Goal: Transaction & Acquisition: Purchase product/service

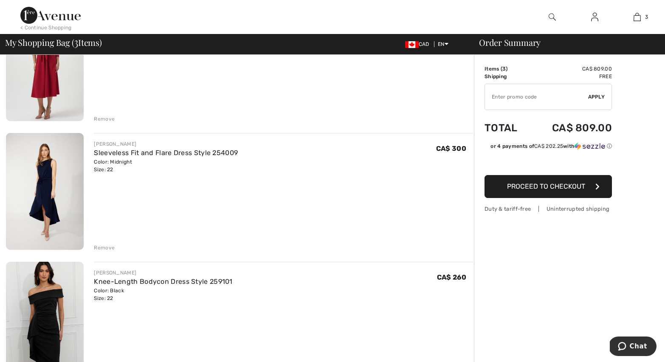
scroll to position [114, 0]
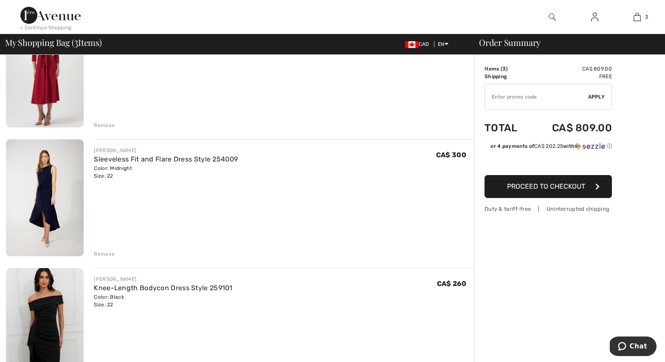
click at [102, 256] on div "Remove" at bounding box center [104, 254] width 21 height 8
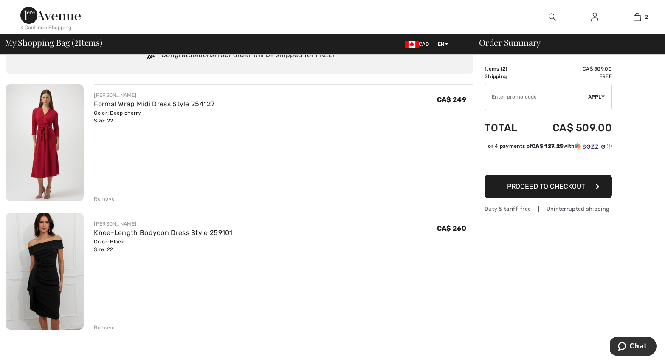
scroll to position [8, 0]
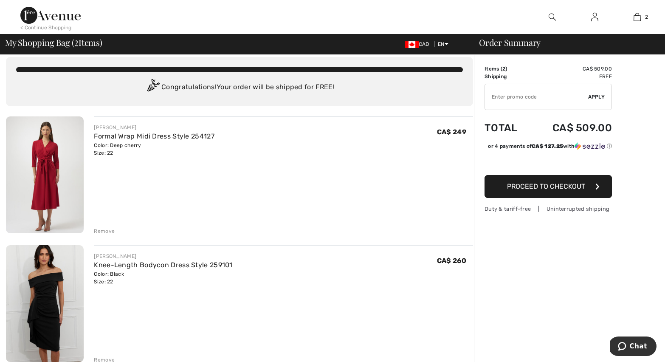
click at [42, 306] on img at bounding box center [45, 303] width 78 height 117
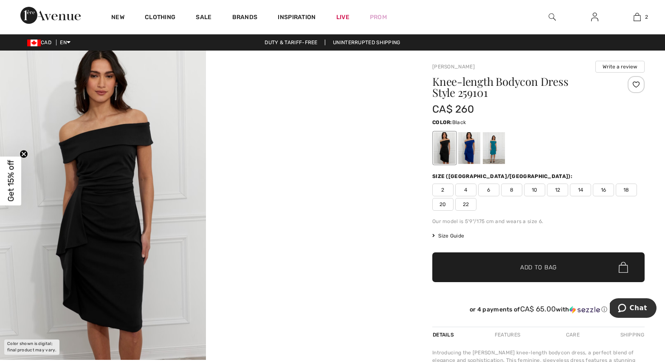
click at [128, 186] on img at bounding box center [103, 205] width 206 height 309
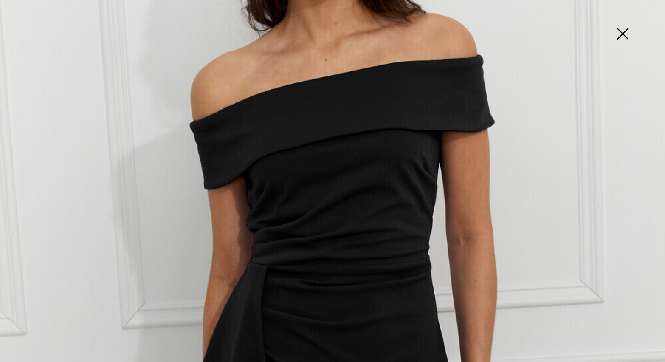
scroll to position [150, 0]
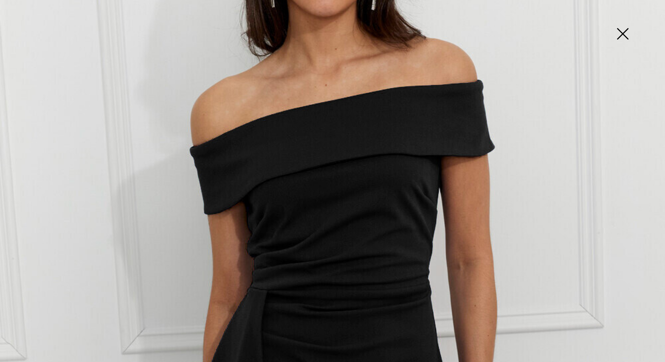
click at [621, 35] on img at bounding box center [622, 35] width 42 height 44
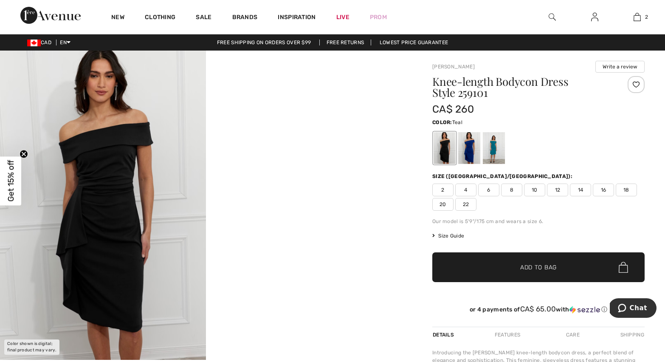
click at [494, 148] on div at bounding box center [494, 148] width 22 height 32
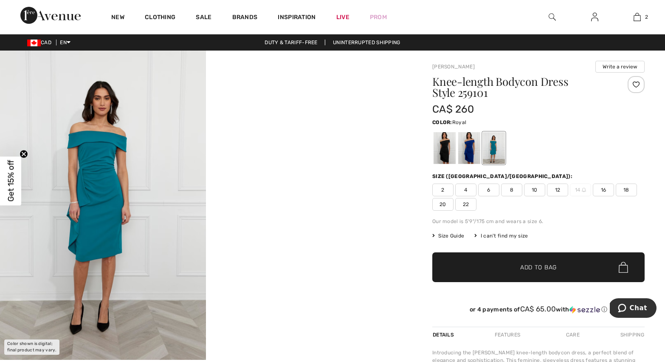
click at [468, 149] on div at bounding box center [469, 148] width 22 height 32
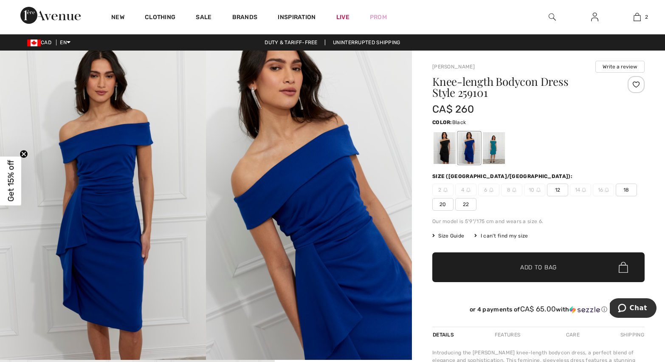
click at [439, 152] on div at bounding box center [444, 148] width 22 height 32
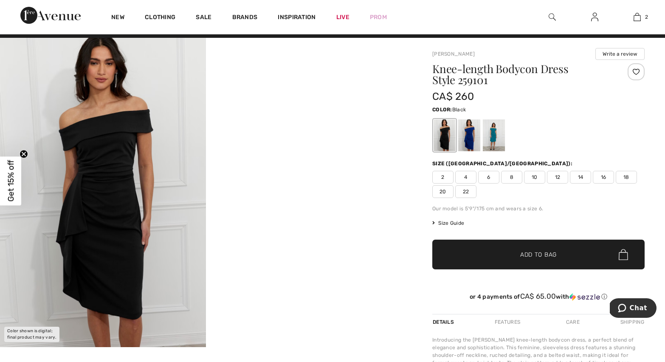
scroll to position [0, 0]
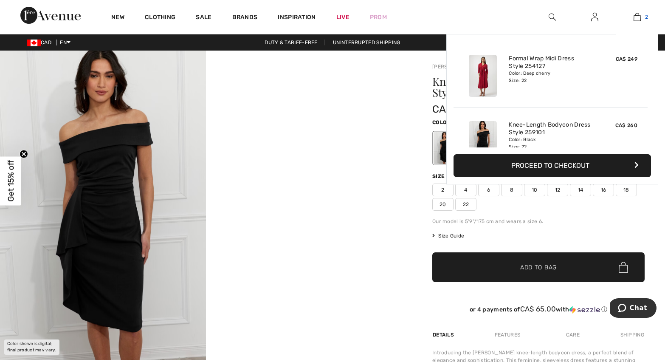
click at [635, 17] on img at bounding box center [636, 17] width 7 height 10
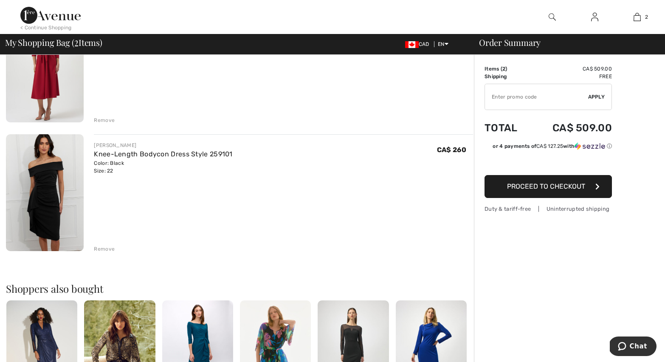
scroll to position [141, 0]
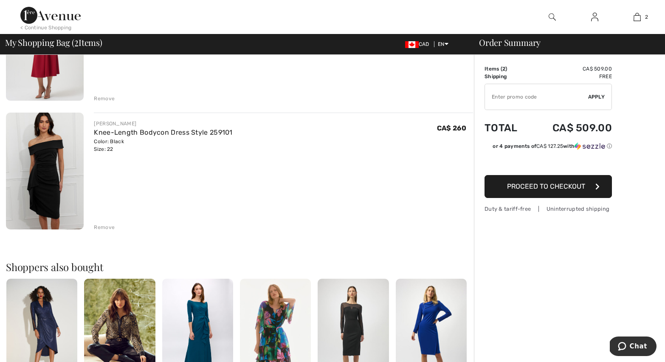
click at [104, 227] on div "Remove" at bounding box center [104, 227] width 21 height 8
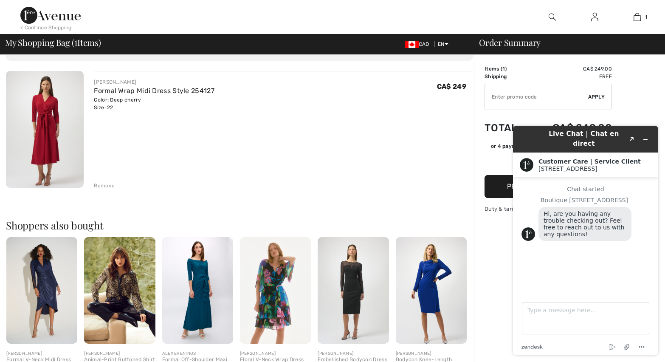
scroll to position [0, 0]
click at [647, 139] on icon "Minimize widget" at bounding box center [645, 139] width 4 height 0
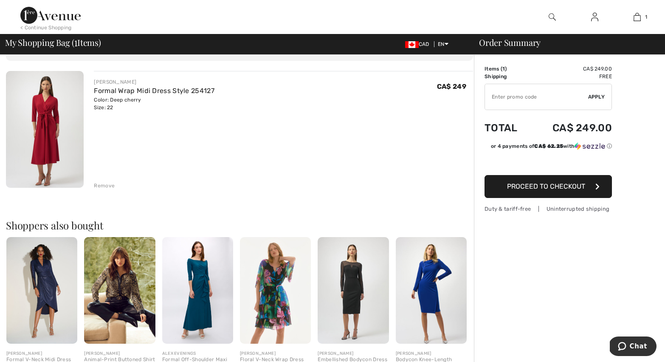
click at [596, 16] on img at bounding box center [594, 17] width 7 height 10
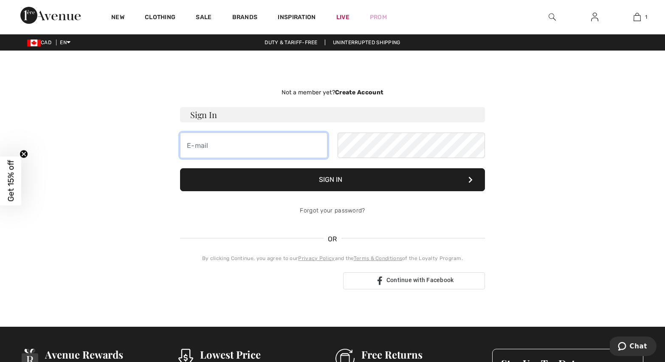
click at [259, 141] on input "email" at bounding box center [253, 144] width 147 height 25
type input "[PERSON_NAME][EMAIL_ADDRESS][DOMAIN_NAME]"
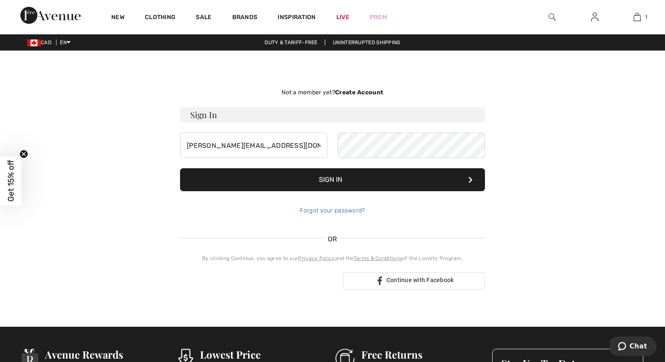
click at [328, 208] on link "Forgot your password?" at bounding box center [332, 210] width 65 height 7
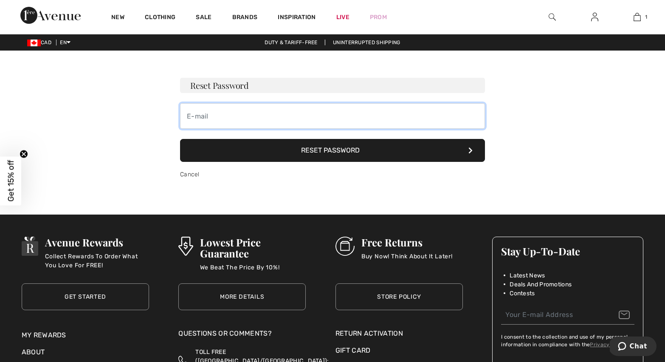
click at [296, 119] on input "email" at bounding box center [332, 115] width 305 height 25
type input "[PERSON_NAME][EMAIL_ADDRESS][DOMAIN_NAME]"
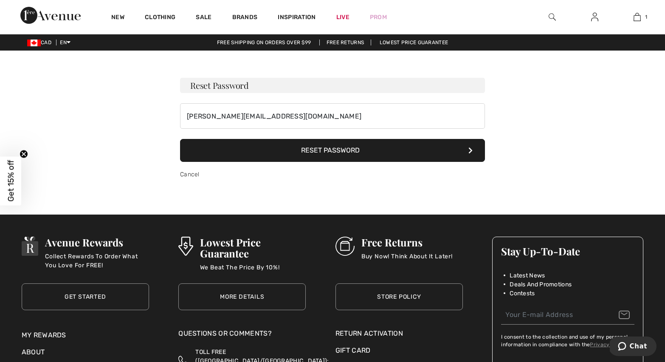
click at [312, 151] on button "Reset Password" at bounding box center [332, 150] width 305 height 23
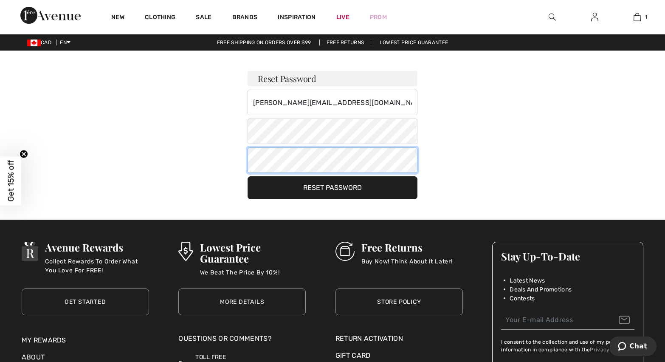
click at [247, 176] on button "Reset Password" at bounding box center [332, 187] width 170 height 23
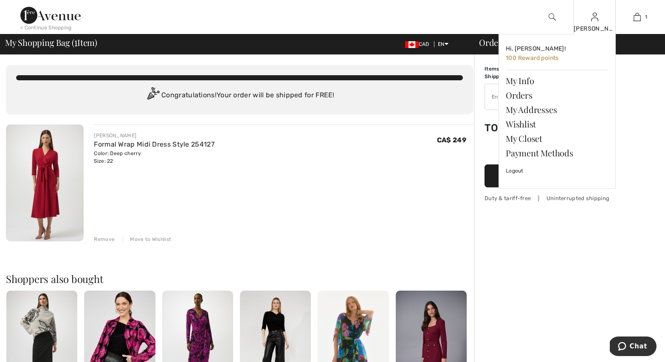
click at [596, 22] on div "Melissa Hi, Melissa! 100 Reward points My Info Orders My Addresses Wishlist My …" at bounding box center [594, 17] width 42 height 34
click at [525, 58] on span "100 Reward points" at bounding box center [532, 57] width 53 height 7
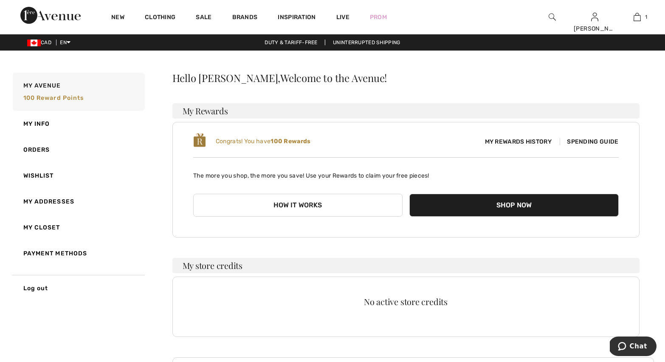
click at [521, 141] on span "My Rewards History" at bounding box center [518, 141] width 80 height 9
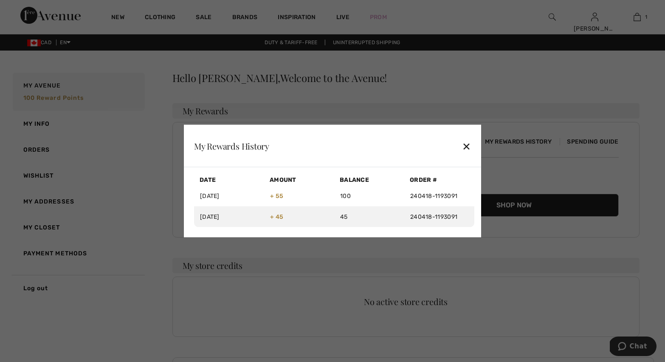
click at [465, 144] on div "✕" at bounding box center [466, 146] width 9 height 18
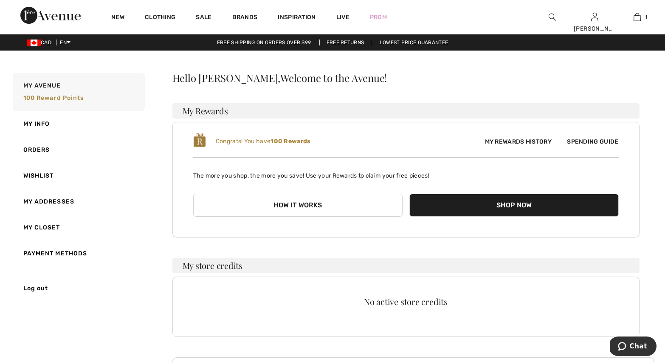
click at [589, 144] on span "Spending Guide" at bounding box center [588, 141] width 59 height 7
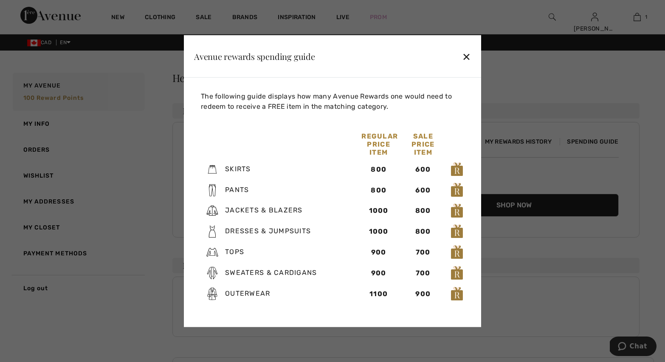
click at [467, 55] on div "✕" at bounding box center [466, 56] width 9 height 18
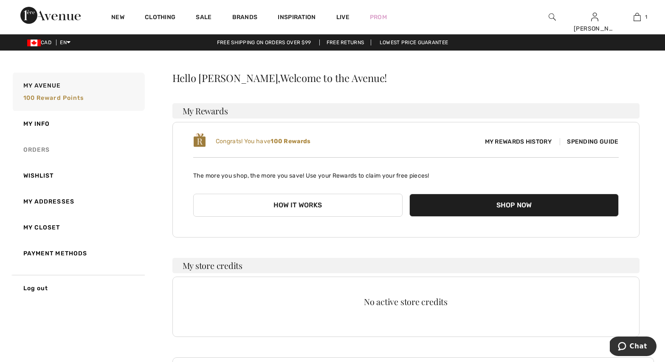
click at [33, 146] on link "Orders" at bounding box center [78, 150] width 134 height 26
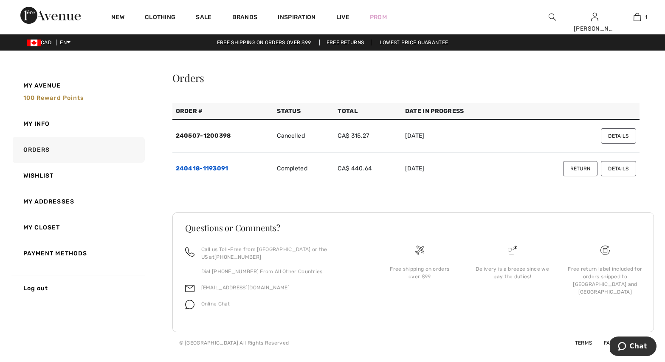
click at [208, 169] on link "240418-1193091" at bounding box center [202, 168] width 53 height 7
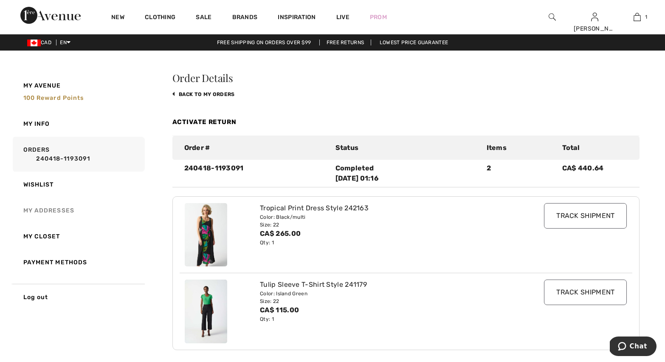
click at [42, 208] on link "My Addresses" at bounding box center [78, 210] width 134 height 26
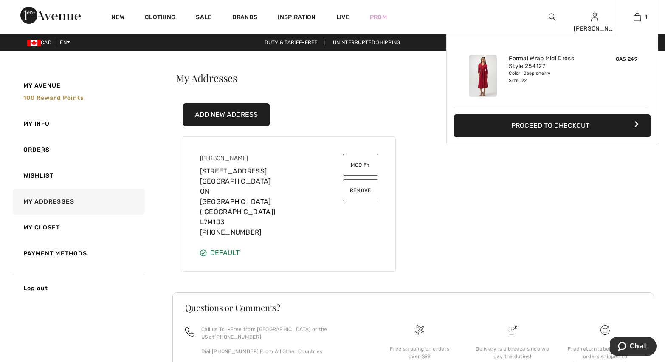
click at [635, 22] on div "1 Added to Bag [PERSON_NAME] Formal Wrap Midi Dress Style 254127 CA$ 249 Color:…" at bounding box center [636, 17] width 42 height 34
click at [542, 128] on button "Proceed to Checkout" at bounding box center [551, 125] width 197 height 23
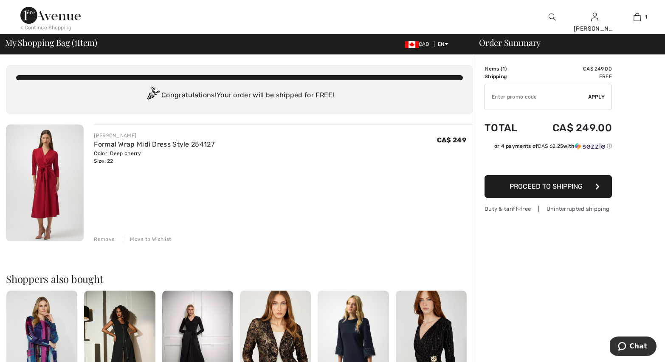
click at [536, 189] on span "Proceed to Shipping" at bounding box center [545, 186] width 73 height 8
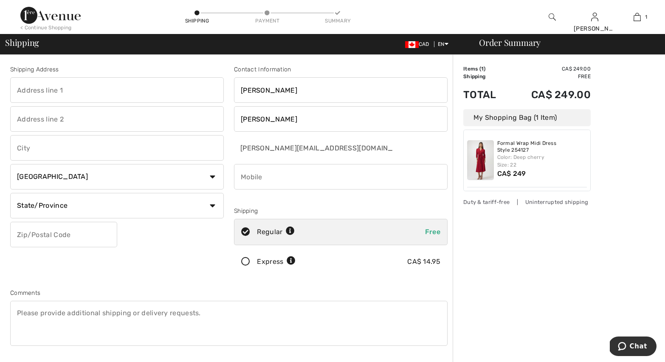
click at [98, 86] on input "text" at bounding box center [117, 89] width 214 height 25
type input "[STREET_ADDRESS]"
type input "[GEOGRAPHIC_DATA]"
select select "ON"
type input "L7M1J3"
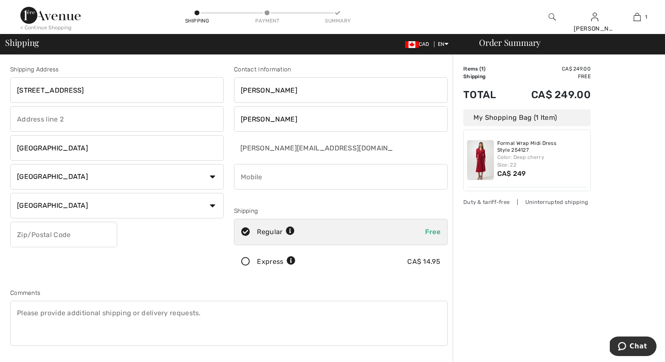
type input "4169032203"
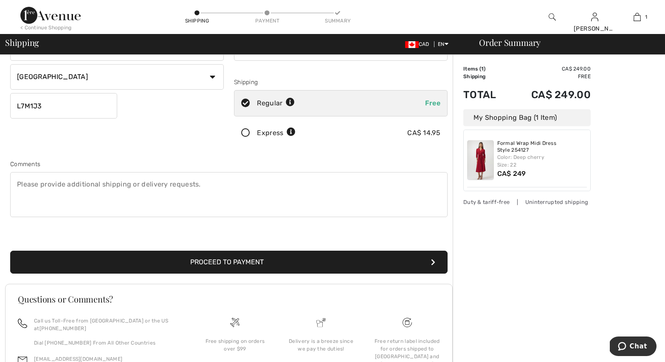
scroll to position [159, 0]
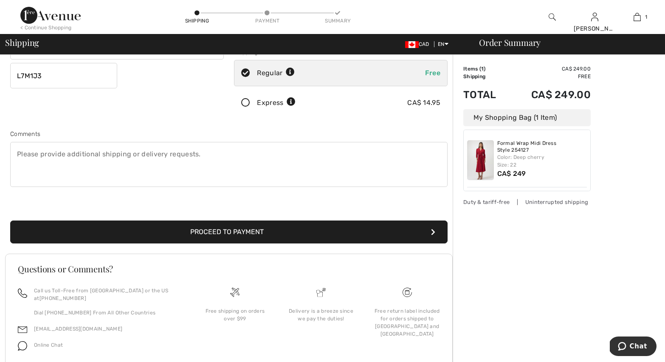
click at [211, 228] on button "Proceed to Payment" at bounding box center [228, 231] width 437 height 23
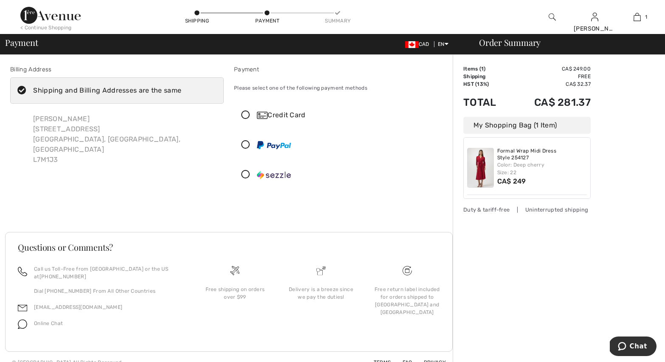
click at [246, 114] on icon at bounding box center [245, 115] width 22 height 9
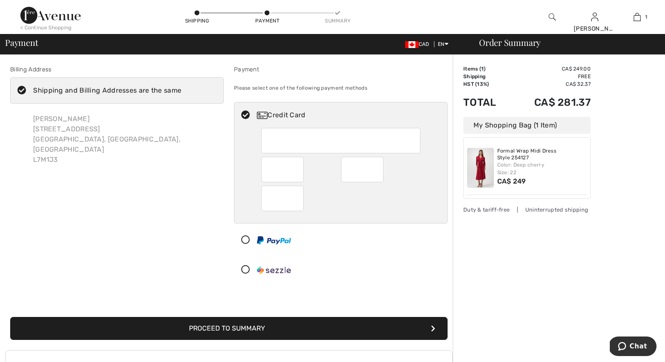
click at [378, 320] on button "Proceed to Summary" at bounding box center [228, 328] width 437 height 23
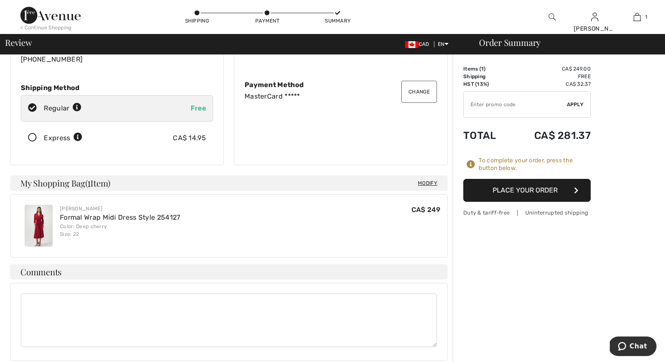
scroll to position [42, 0]
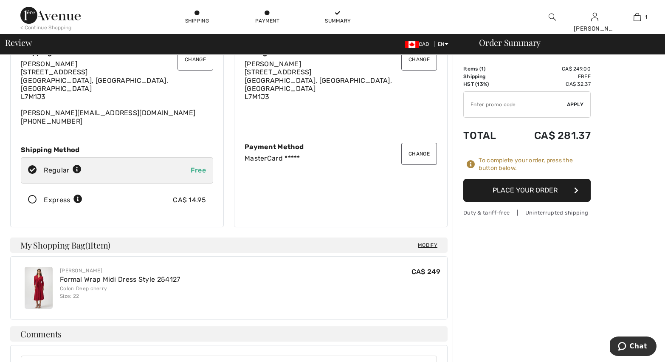
click at [553, 188] on button "Place Your Order" at bounding box center [526, 190] width 127 height 23
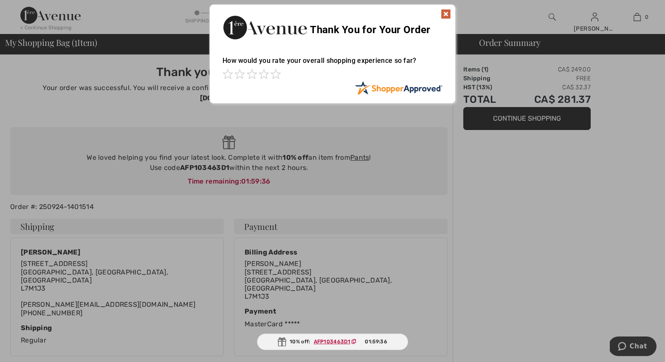
click at [449, 9] on img at bounding box center [446, 14] width 10 height 10
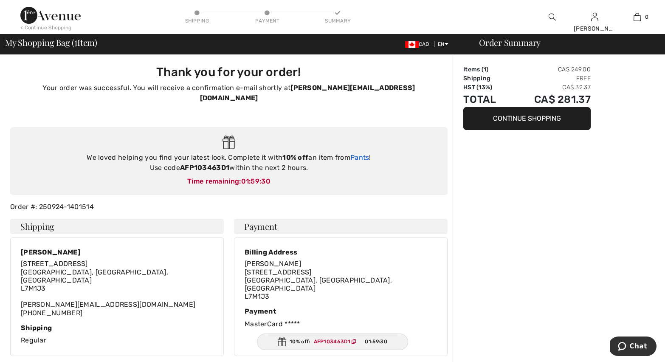
click at [362, 153] on link "Pants" at bounding box center [359, 157] width 19 height 8
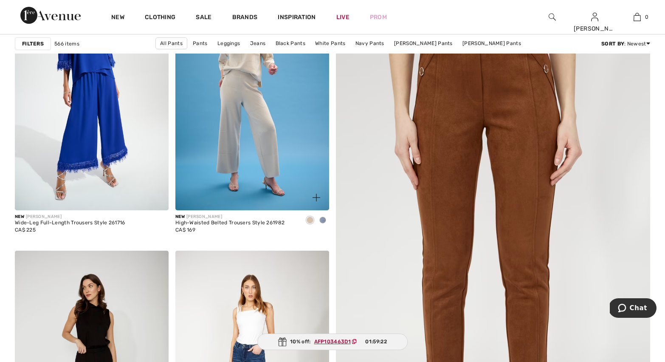
scroll to position [152, 0]
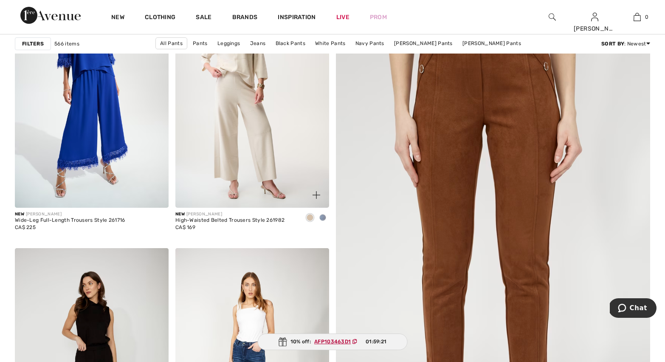
click at [256, 165] on img at bounding box center [252, 92] width 154 height 230
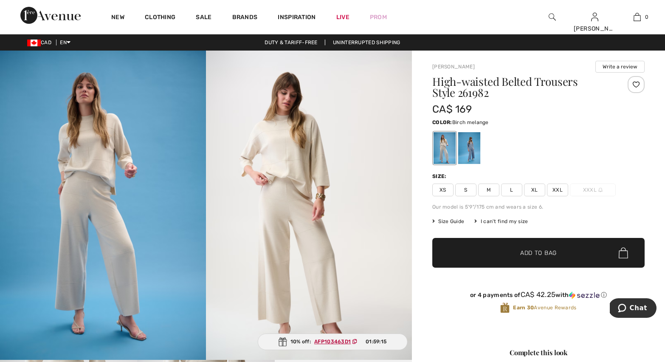
click at [91, 188] on img at bounding box center [103, 205] width 206 height 309
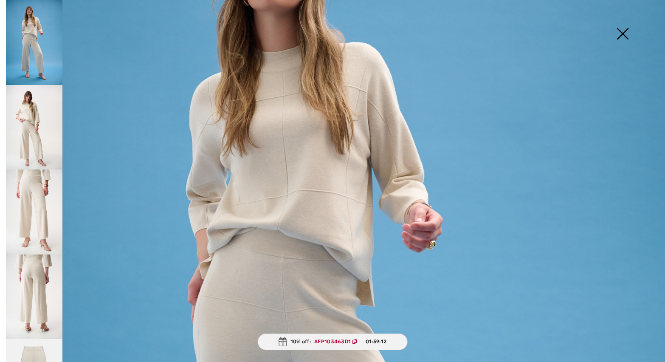
scroll to position [13, 0]
